Goal: Task Accomplishment & Management: Manage account settings

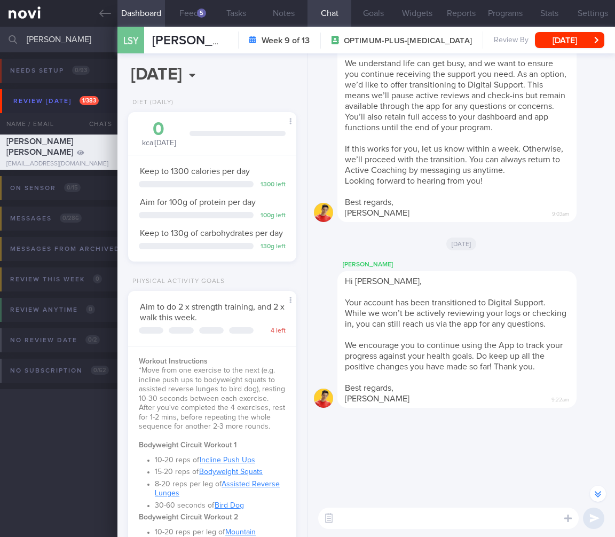
select select "8"
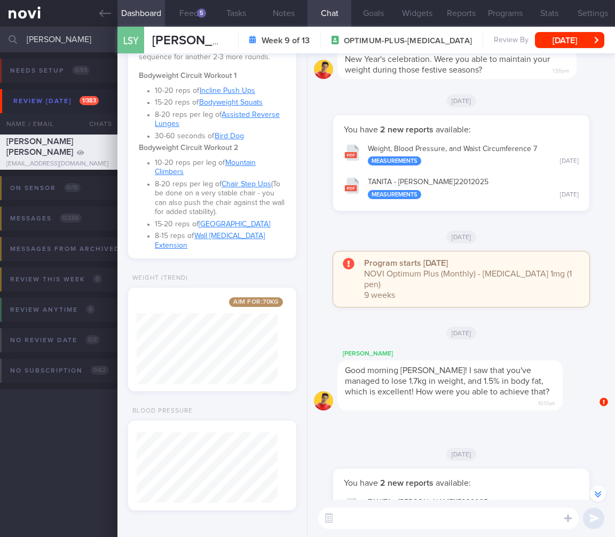
click at [385, 512] on textarea at bounding box center [448, 518] width 261 height 21
type textarea "anushre"
drag, startPoint x: 66, startPoint y: 38, endPoint x: -37, endPoint y: 43, distance: 103.2
click at [0, 43] on html "You are offline! Some functionality will be unavailable Patients New Users Coac…" at bounding box center [307, 268] width 615 height 537
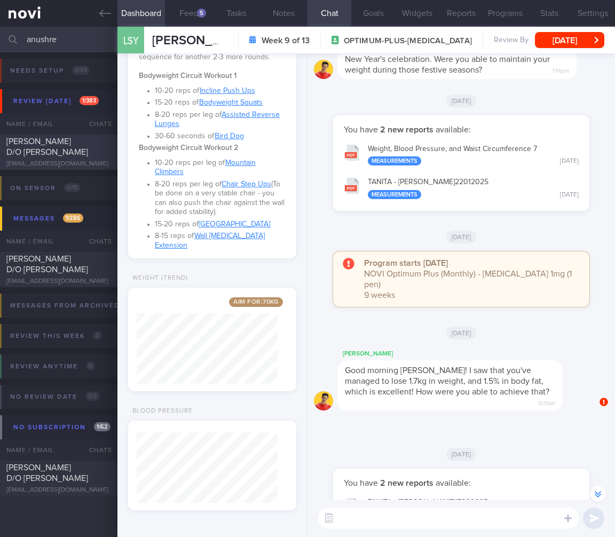
type input "anushre"
click at [73, 142] on div "[PERSON_NAME] D/O [PERSON_NAME]" at bounding box center [57, 146] width 102 height 21
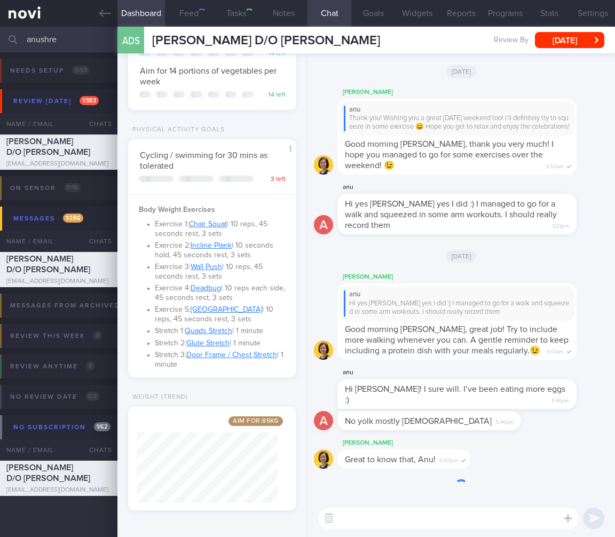
scroll to position [86, 141]
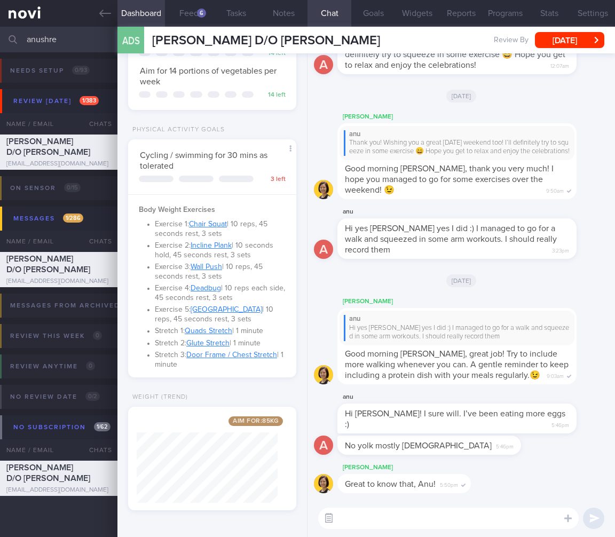
click at [327, 521] on button "button" at bounding box center [328, 518] width 19 height 19
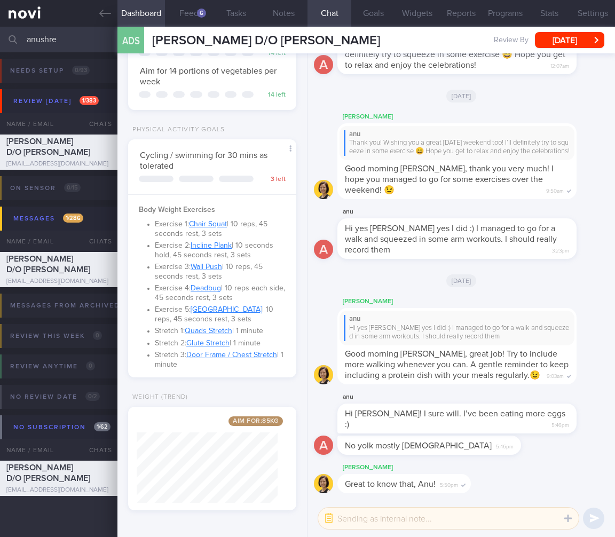
click at [365, 518] on textarea at bounding box center [448, 518] width 261 height 21
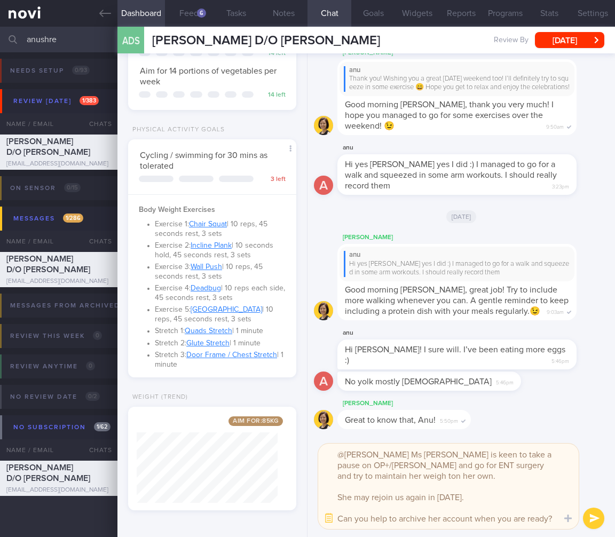
scroll to position [0, 0]
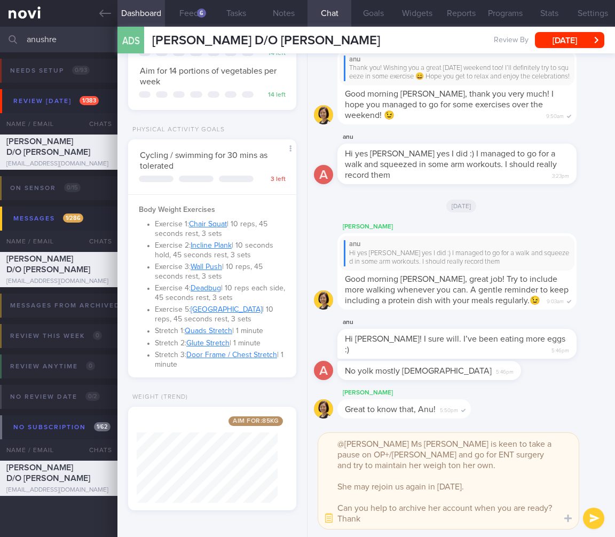
type textarea "@[PERSON_NAME] Ms [PERSON_NAME] is keen to take a pause on OP+/[PERSON_NAME] an…"
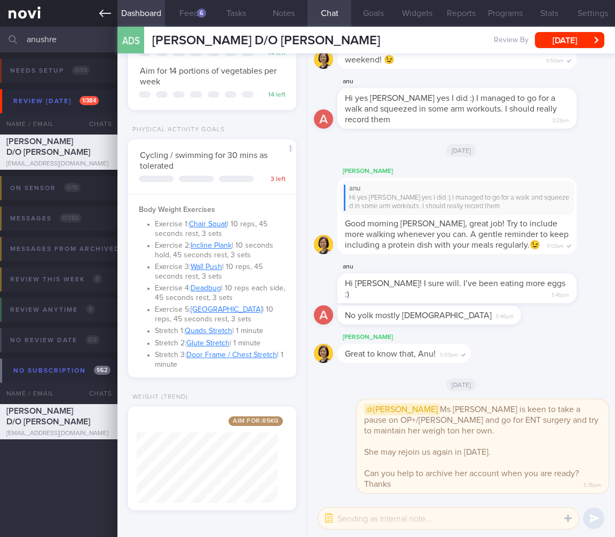
drag, startPoint x: 49, startPoint y: 37, endPoint x: 53, endPoint y: 11, distance: 26.6
click at [0, 27] on html "You are offline! Some functionality will be unavailable Patients New Users Coac…" at bounding box center [307, 268] width 615 height 537
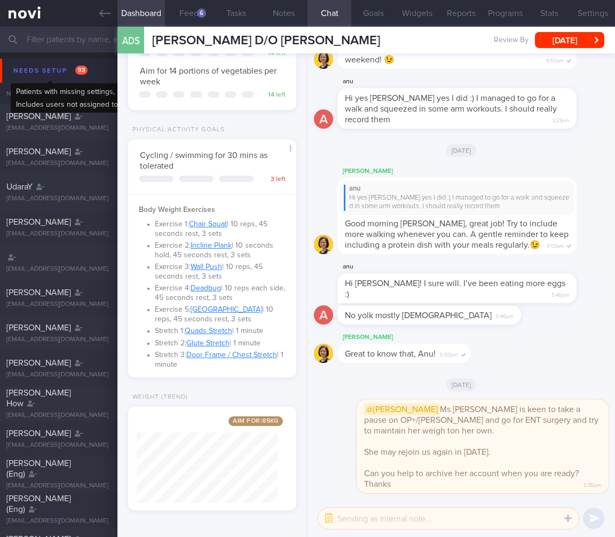
click at [74, 67] on div "Needs setup 93" at bounding box center [51, 71] width 80 height 14
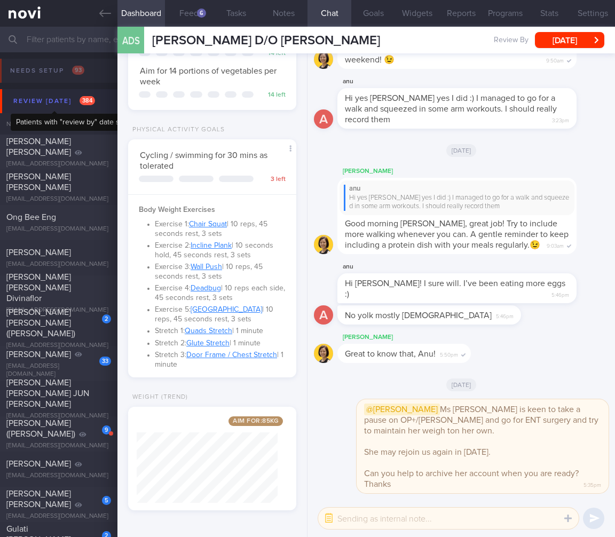
click at [75, 97] on div "Review [DATE] 384" at bounding box center [54, 101] width 87 height 14
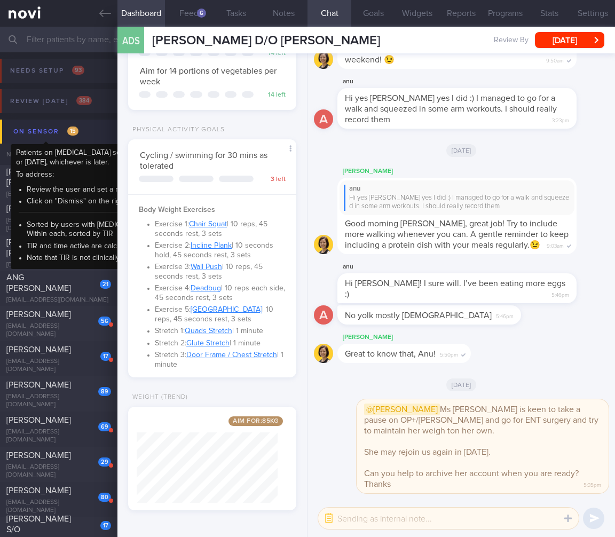
click at [81, 133] on div "On sensor 15" at bounding box center [46, 131] width 71 height 14
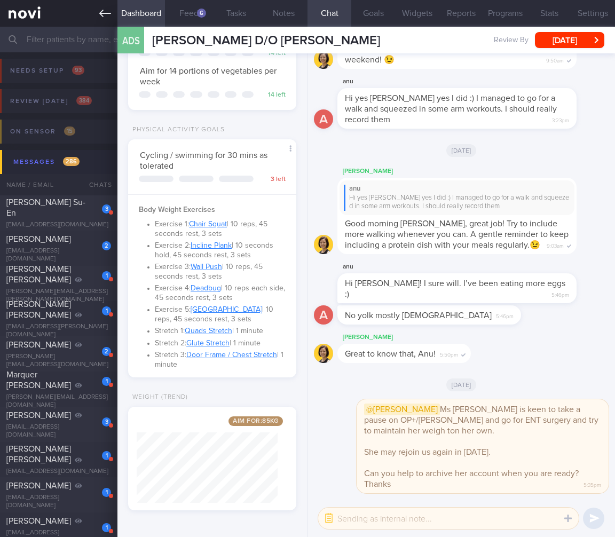
click at [103, 3] on link at bounding box center [59, 13] width 118 height 27
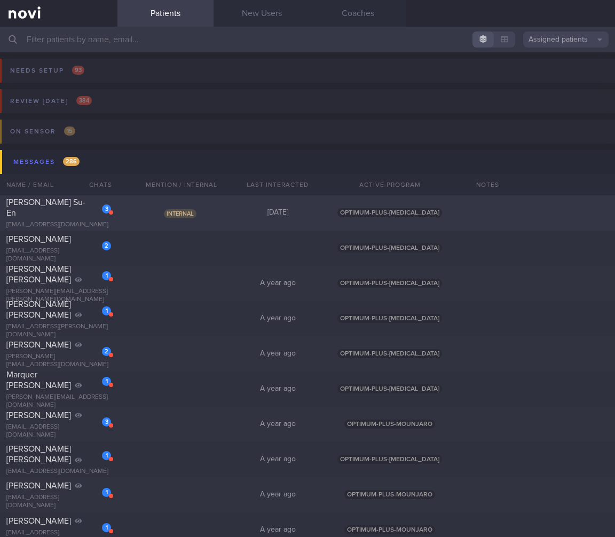
click at [200, 212] on div "Internal" at bounding box center [182, 213] width 96 height 11
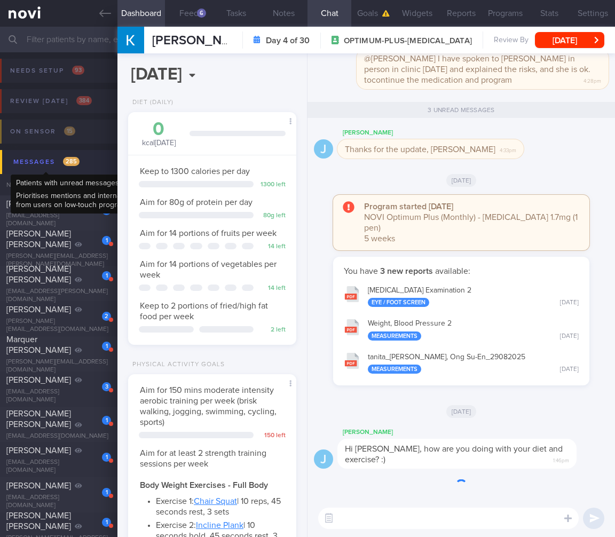
scroll to position [86, 141]
click at [58, 162] on div "Messages 285" at bounding box center [47, 162] width 72 height 14
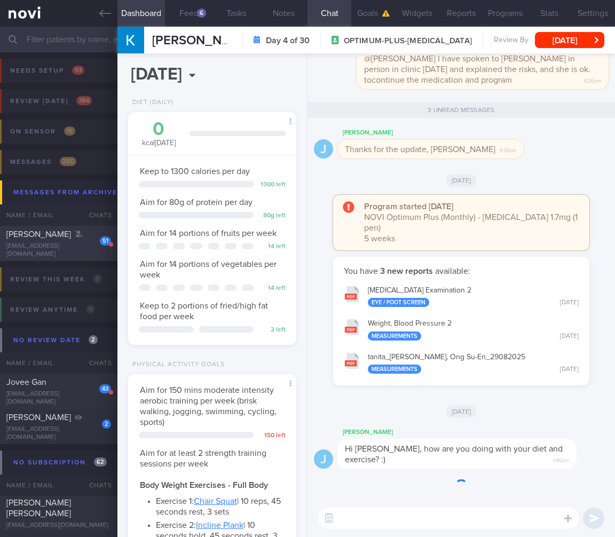
click at [67, 246] on div "[EMAIL_ADDRESS][DOMAIN_NAME]" at bounding box center [58, 251] width 105 height 16
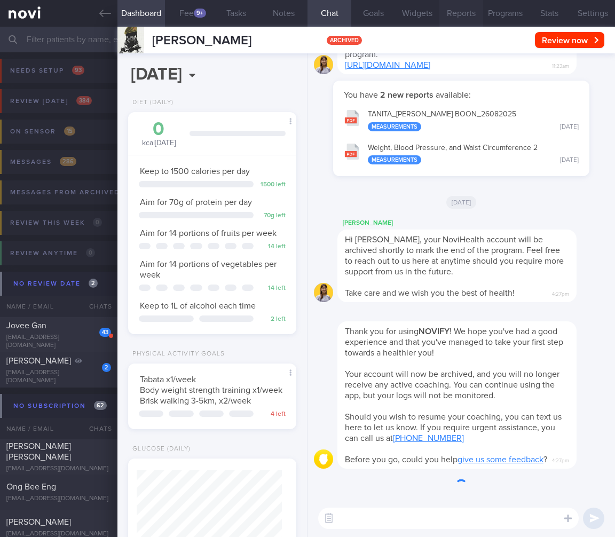
click at [491, 8] on button "Programs" at bounding box center [505, 13] width 44 height 27
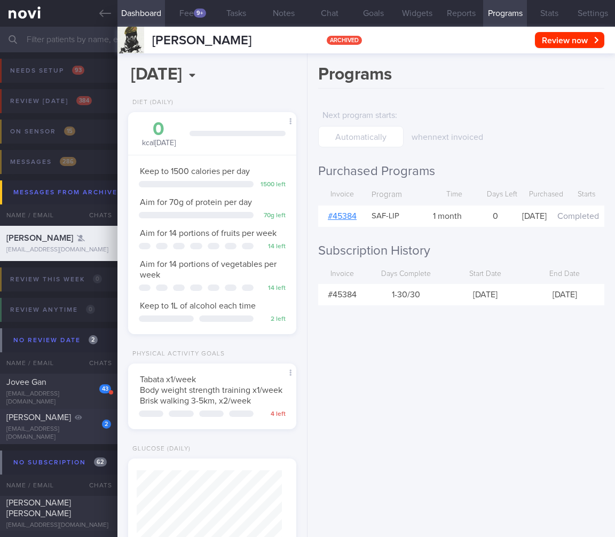
click at [56, 427] on div "2 [PERSON_NAME] [EMAIL_ADDRESS][DOMAIN_NAME]" at bounding box center [59, 426] width 118 height 29
click at [72, 427] on div "2 [PERSON_NAME] [EMAIL_ADDRESS][DOMAIN_NAME]" at bounding box center [59, 426] width 118 height 29
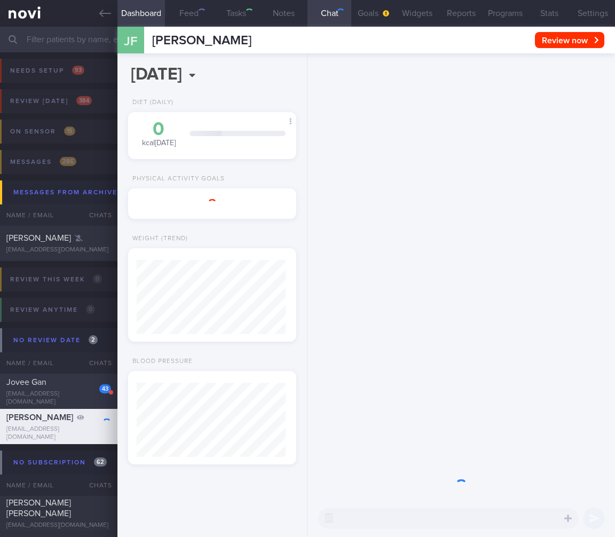
select select "8"
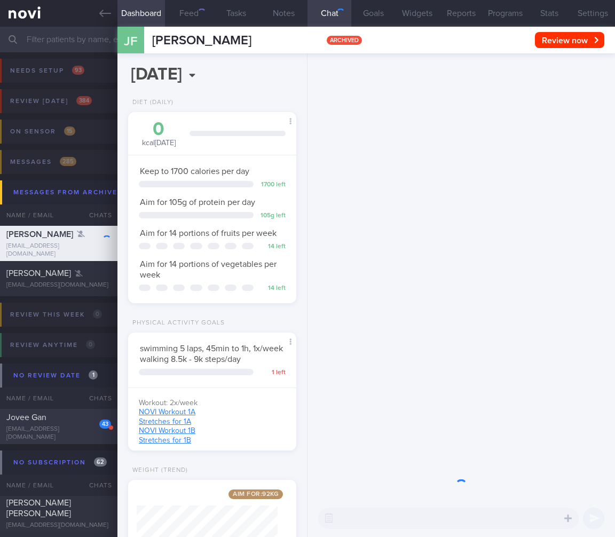
scroll to position [86, 141]
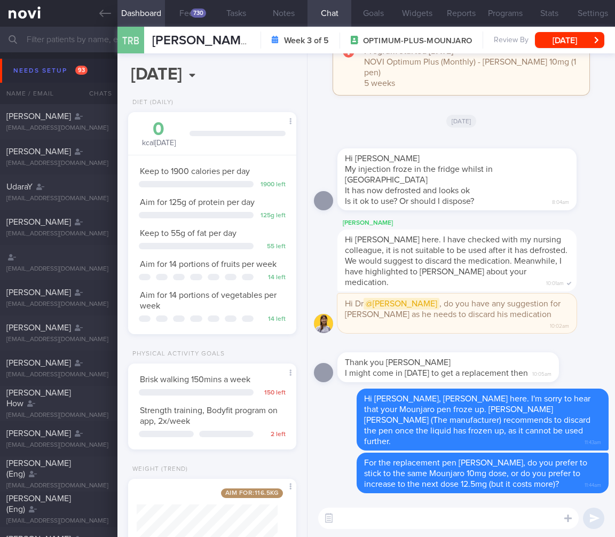
select select "7"
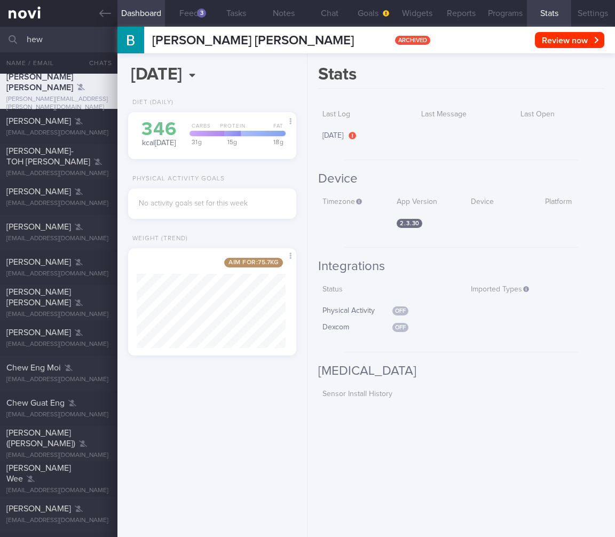
select select "8"
click at [606, 6] on button "Settings" at bounding box center [594, 13] width 44 height 27
click at [598, 19] on button "Settings" at bounding box center [594, 13] width 44 height 27
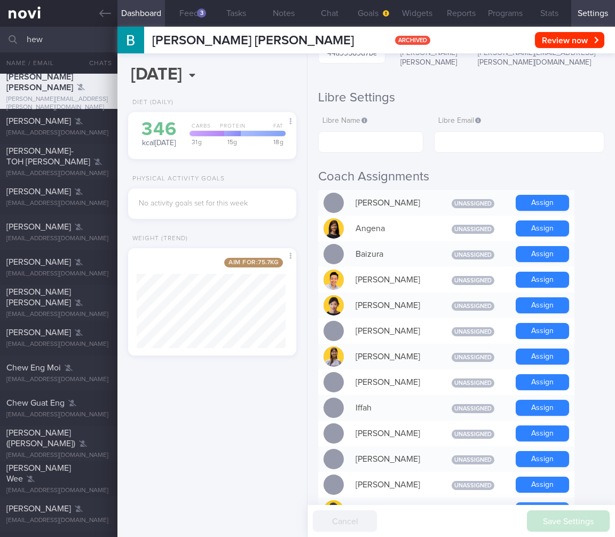
scroll to position [839, 0]
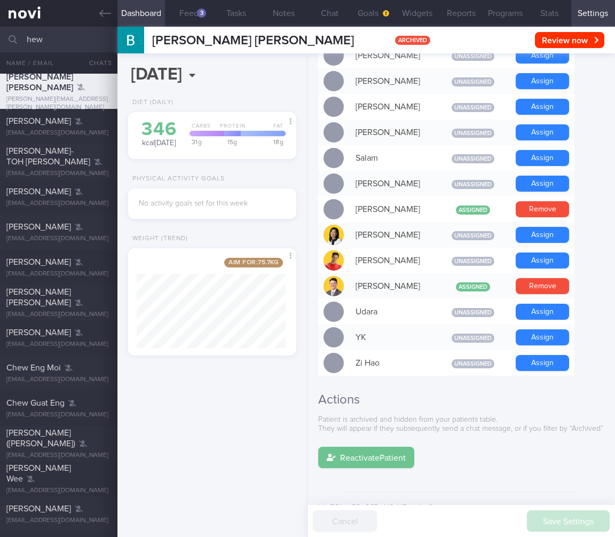
click at [368, 447] on button "Reactivate Patient" at bounding box center [366, 457] width 96 height 21
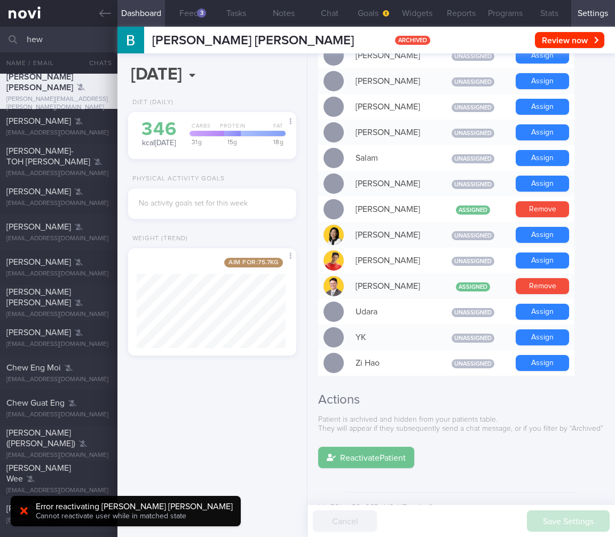
click at [351, 447] on button "Reactivate Patient" at bounding box center [366, 457] width 96 height 21
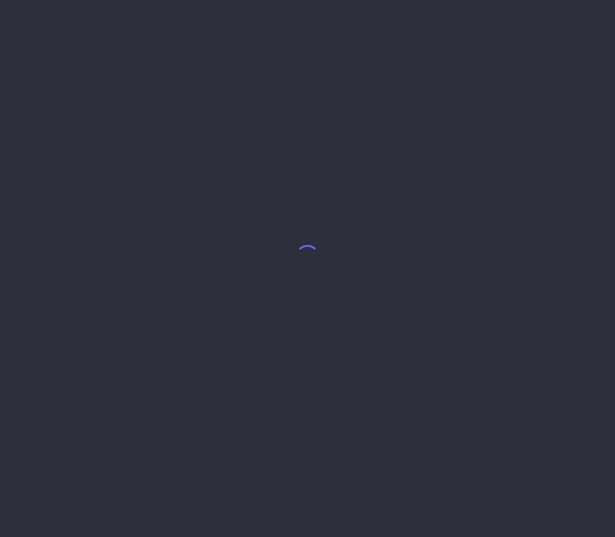
select select "8"
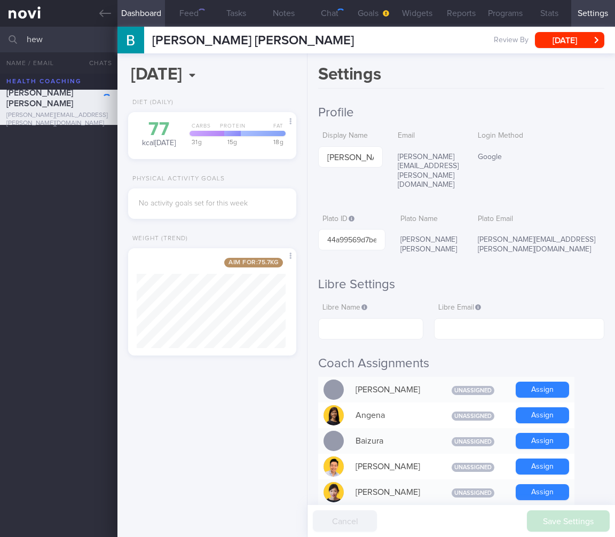
scroll to position [90, 149]
click at [319, 11] on button "Chat" at bounding box center [330, 13] width 44 height 27
